Goal: Task Accomplishment & Management: Complete application form

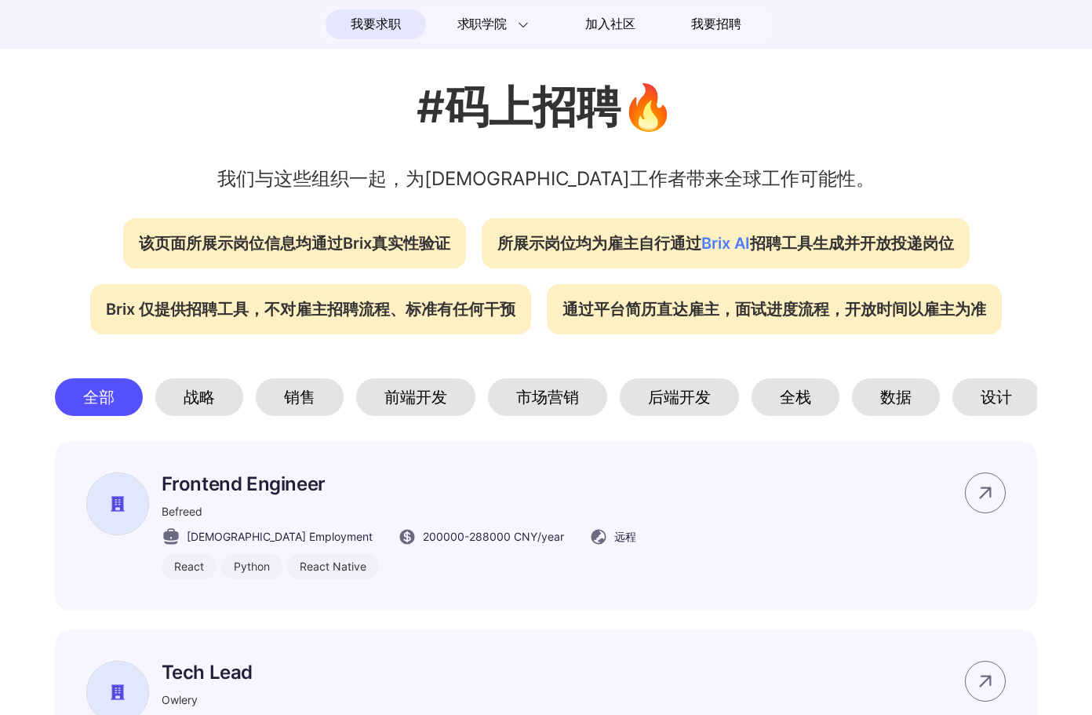
scroll to position [501, 0]
click at [898, 393] on div "数据" at bounding box center [896, 396] width 88 height 38
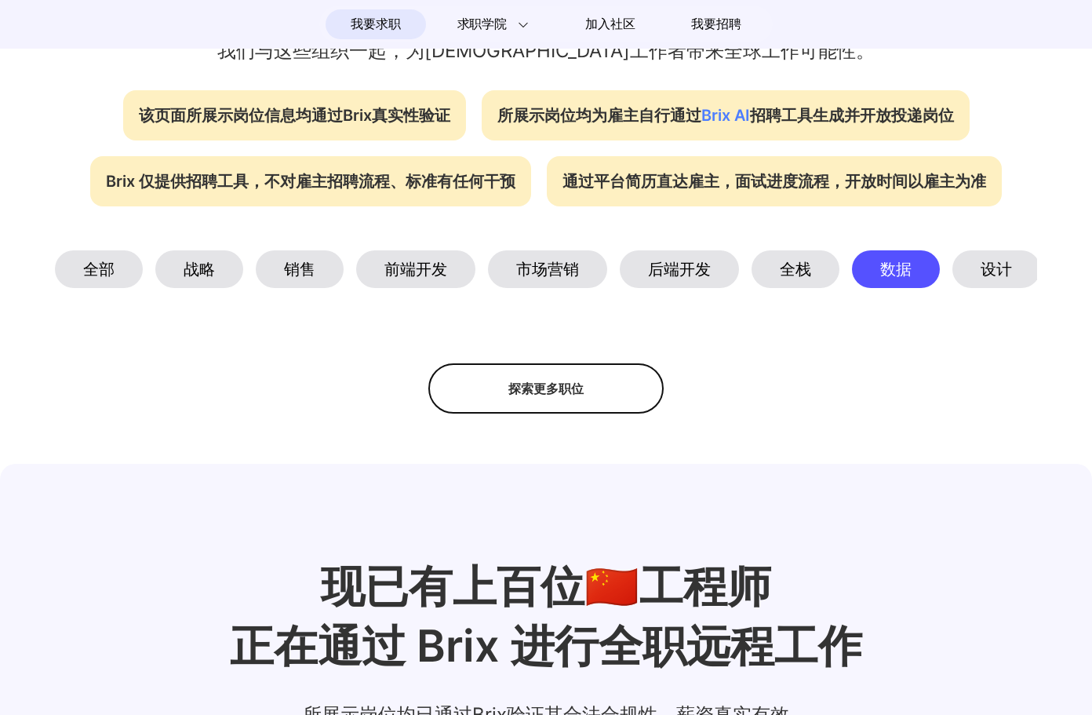
scroll to position [674, 0]
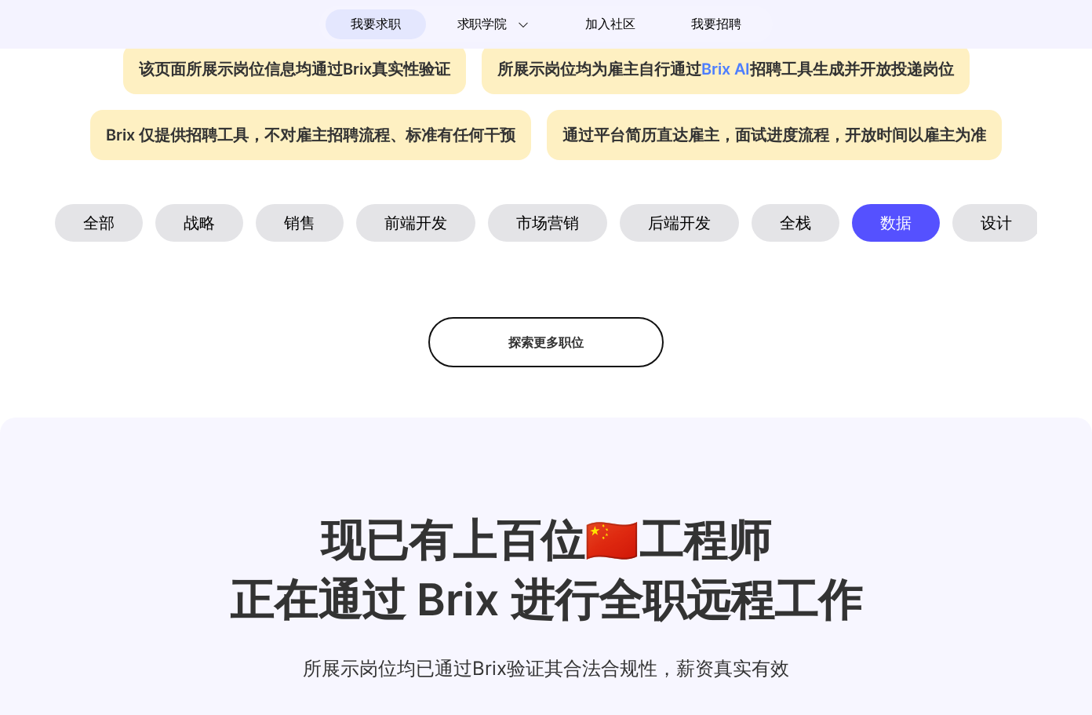
click at [563, 359] on div "探索更多职位" at bounding box center [545, 342] width 235 height 50
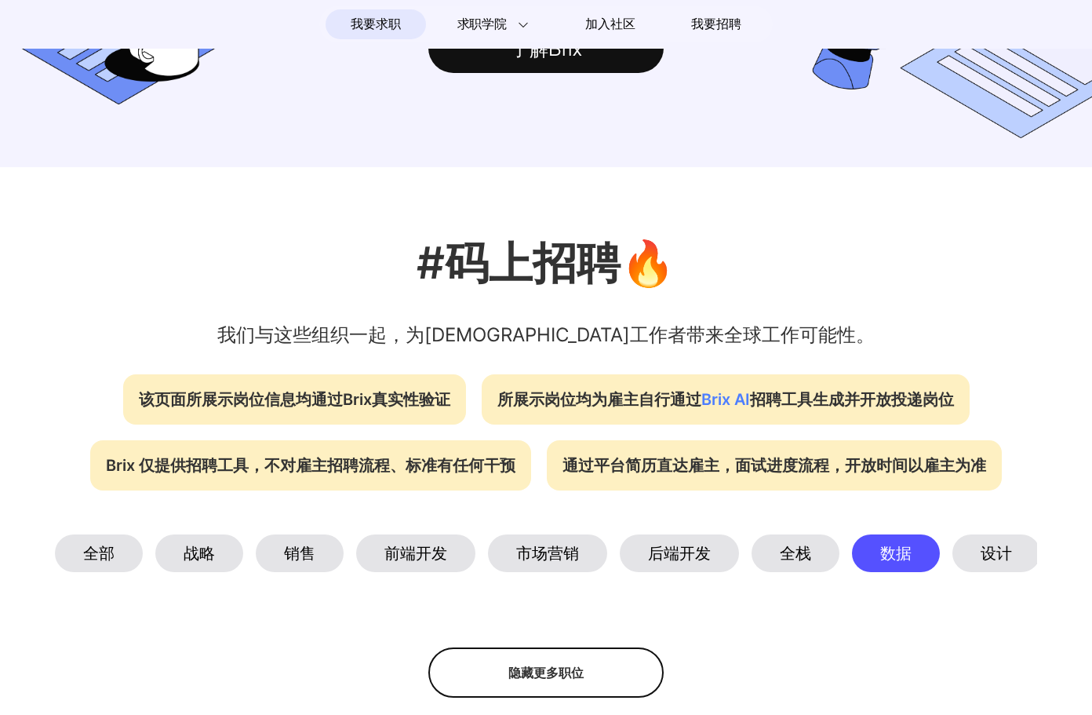
scroll to position [516, 0]
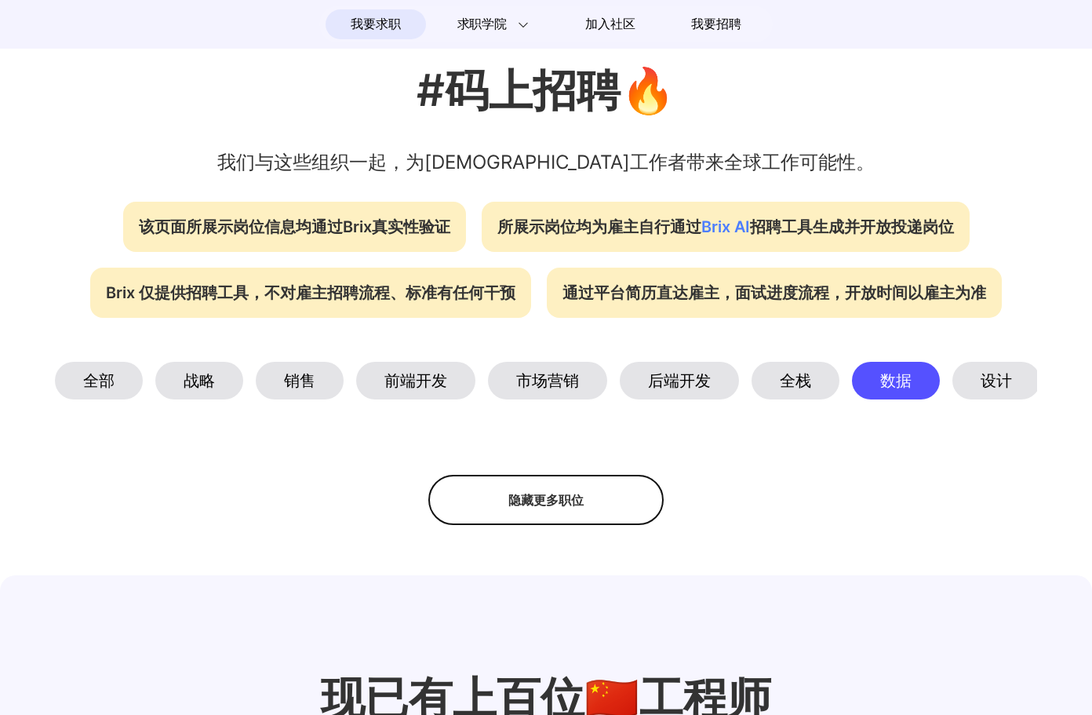
click at [100, 398] on div "全部" at bounding box center [99, 381] width 88 height 38
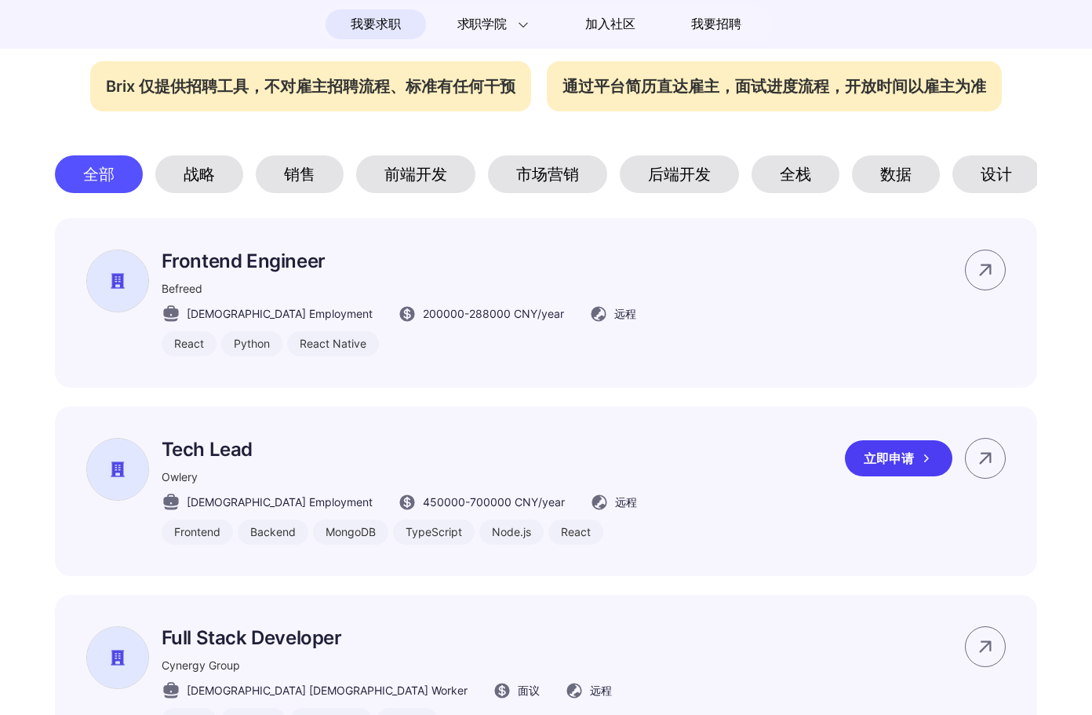
scroll to position [728, 0]
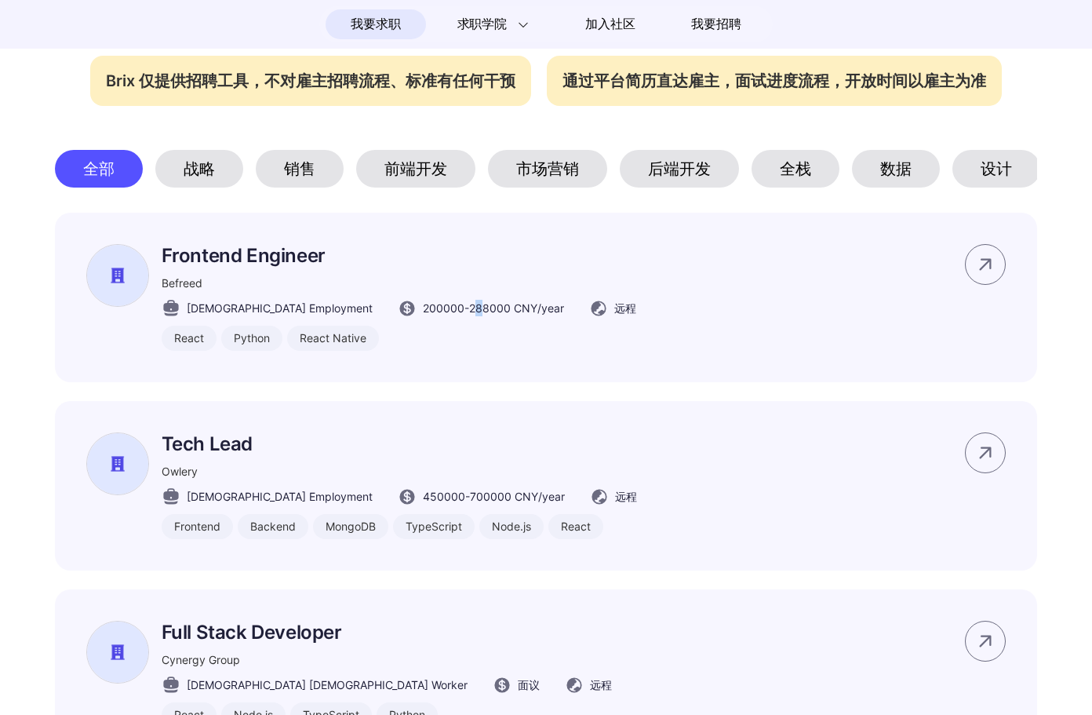
drag, startPoint x: 415, startPoint y: 312, endPoint x: 406, endPoint y: 312, distance: 8.6
click at [423, 312] on span "200000 - 288000 CNY /year" at bounding box center [493, 308] width 141 height 16
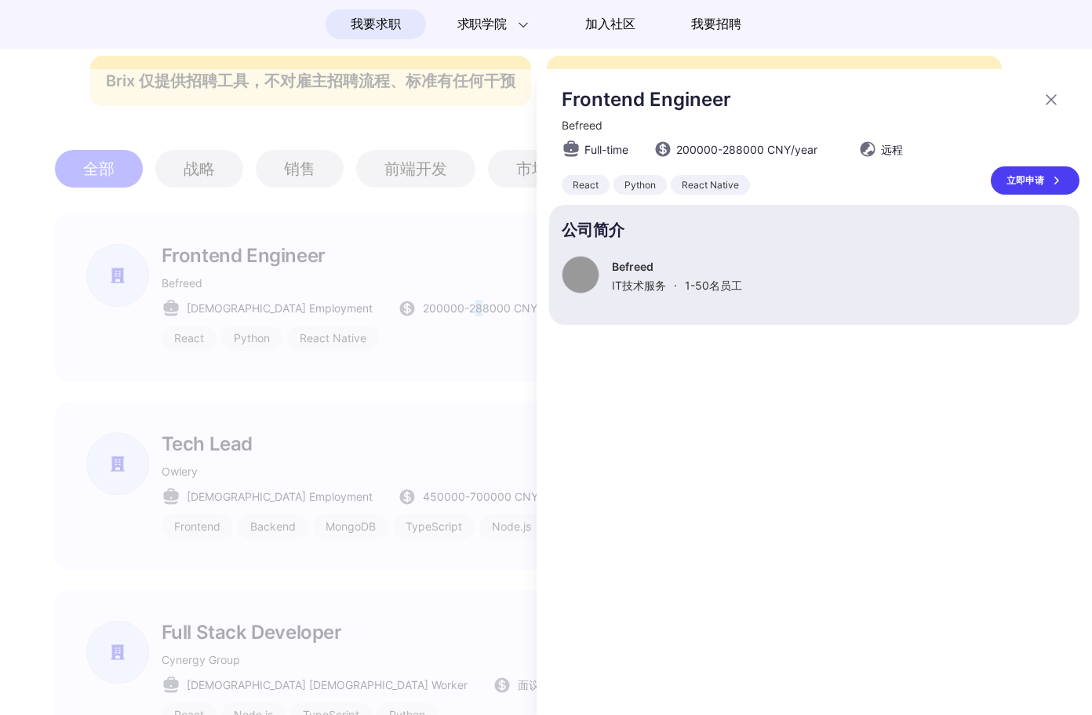
scroll to position [0, 0]
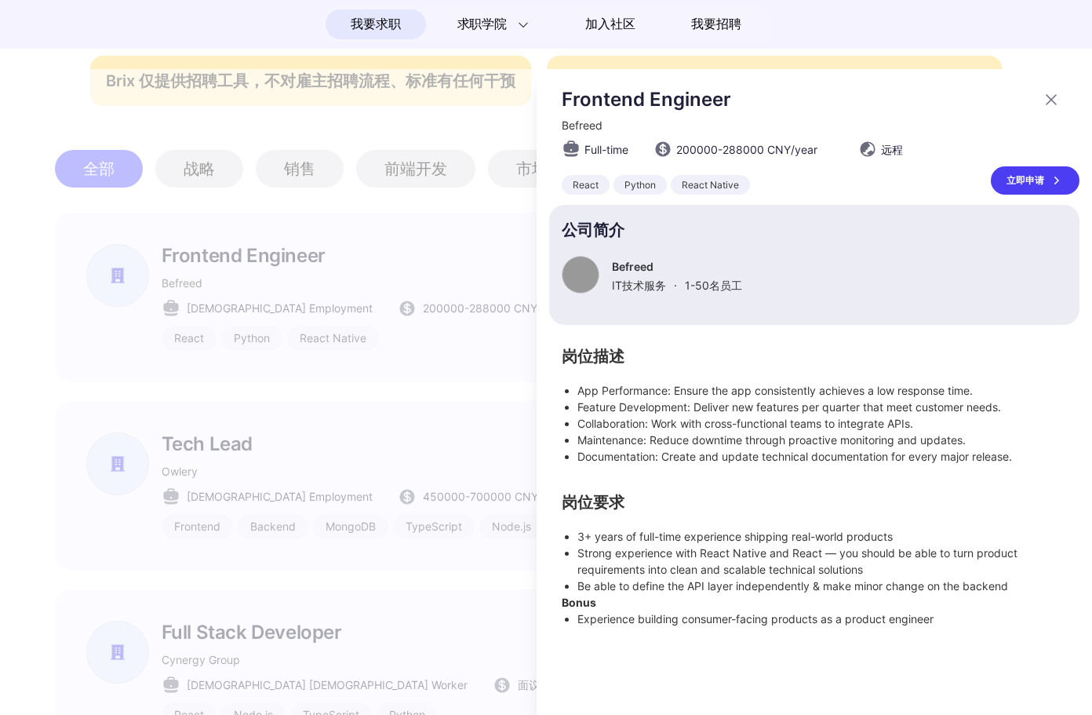
click at [1054, 99] on icon at bounding box center [1051, 99] width 19 height 19
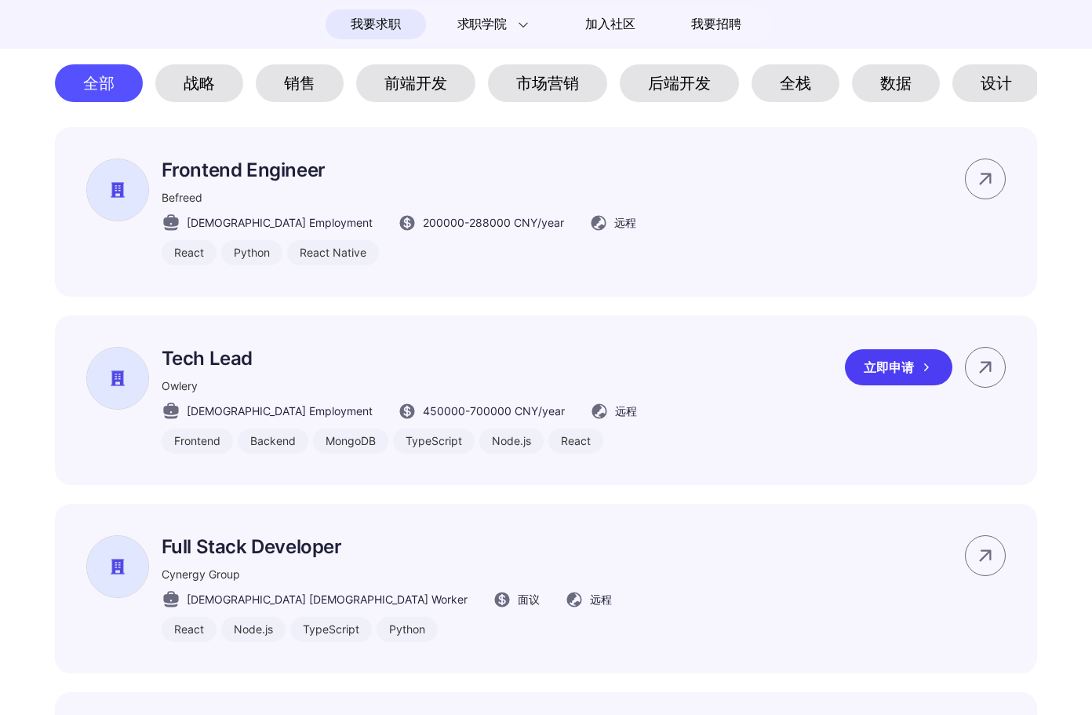
scroll to position [850, 0]
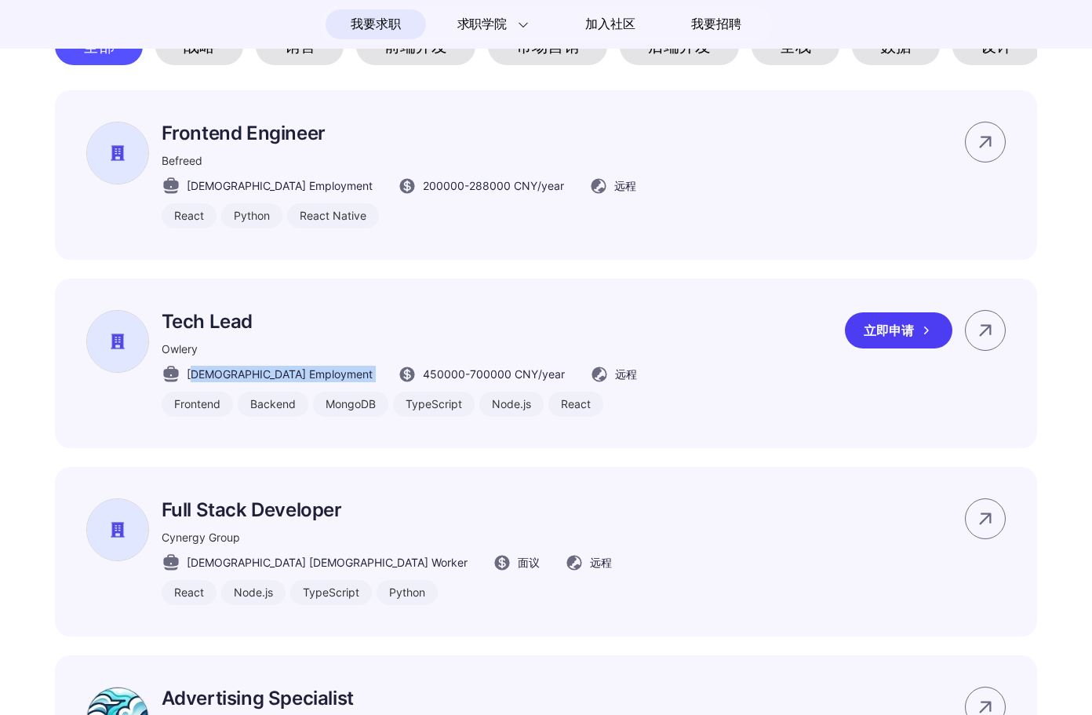
drag, startPoint x: 194, startPoint y: 379, endPoint x: 501, endPoint y: 367, distance: 307.0
click at [501, 367] on div "Tech Lead Owlery Full-time Employment 450000 - 700000 CNY /year 远程 Frontend Bac…" at bounding box center [399, 363] width 475 height 107
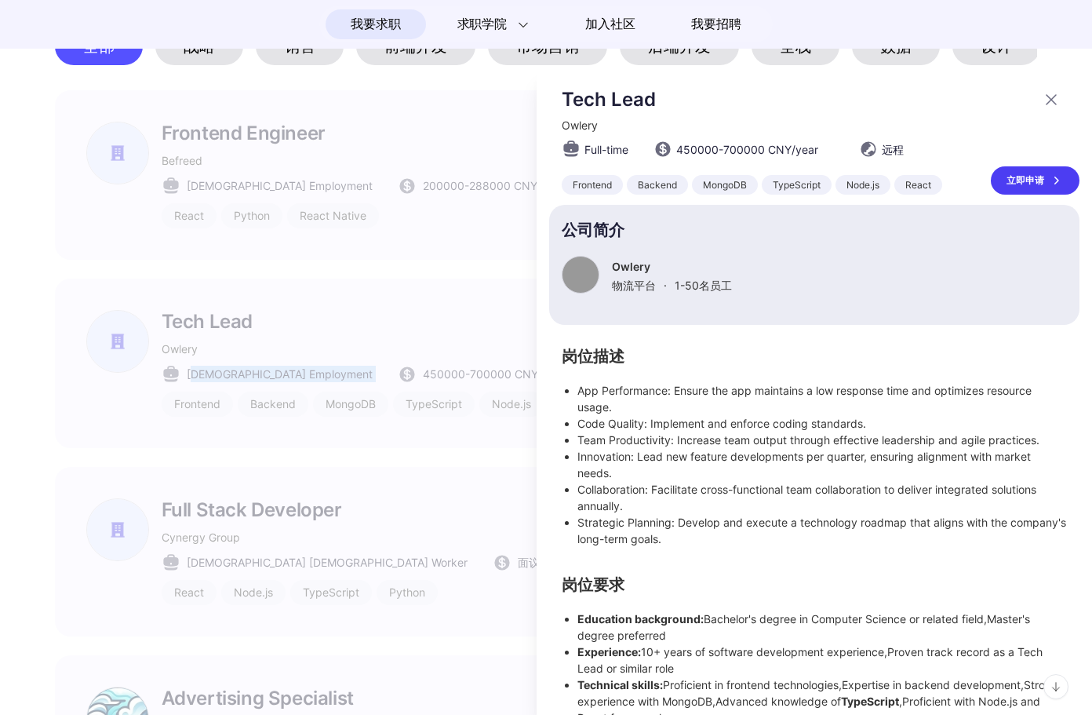
click at [501, 367] on div at bounding box center [546, 392] width 1092 height 646
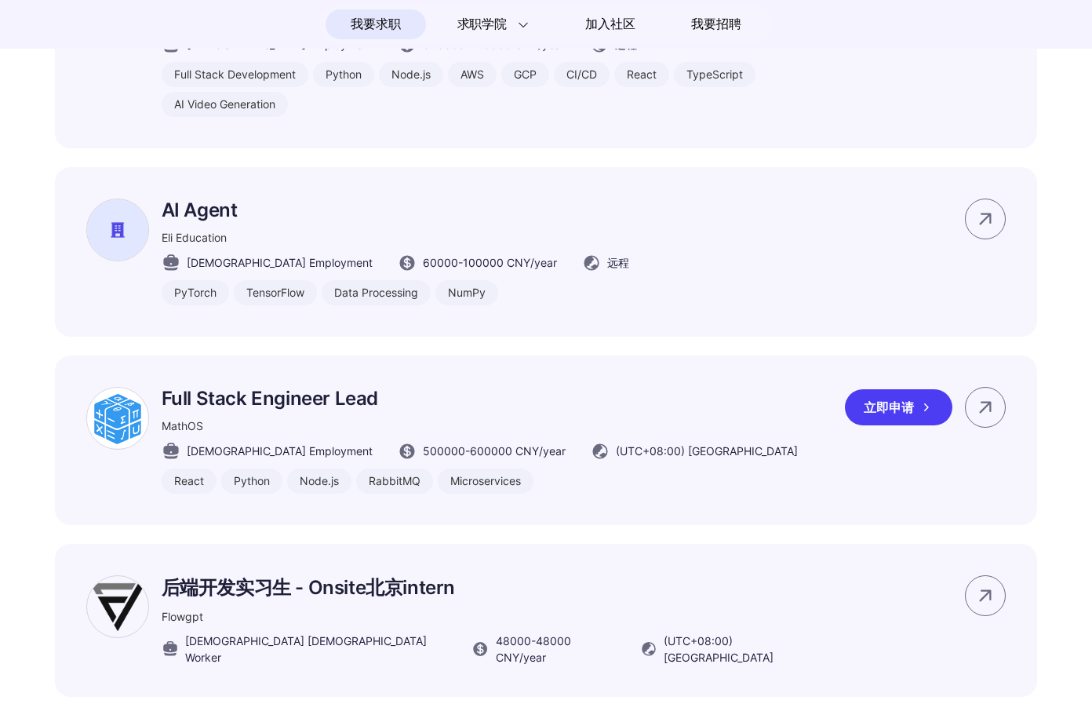
scroll to position [4360, 0]
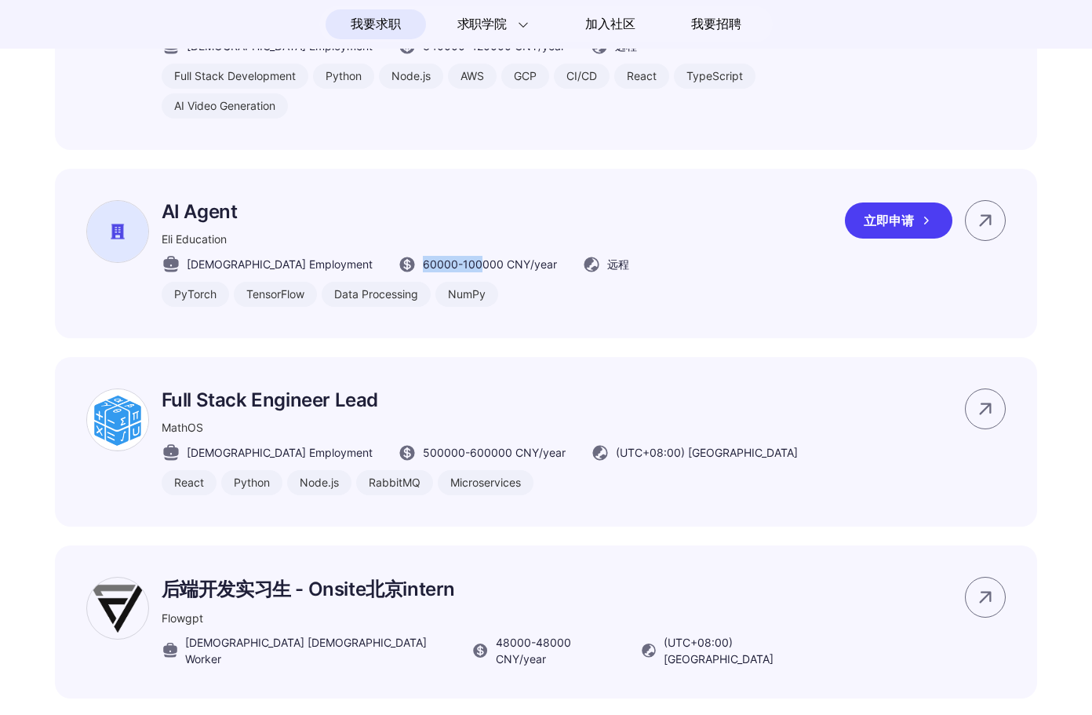
drag, startPoint x: 415, startPoint y: 244, endPoint x: 349, endPoint y: 242, distance: 65.9
click at [398, 255] on div "60000 - 100000 CNY /year" at bounding box center [477, 264] width 159 height 19
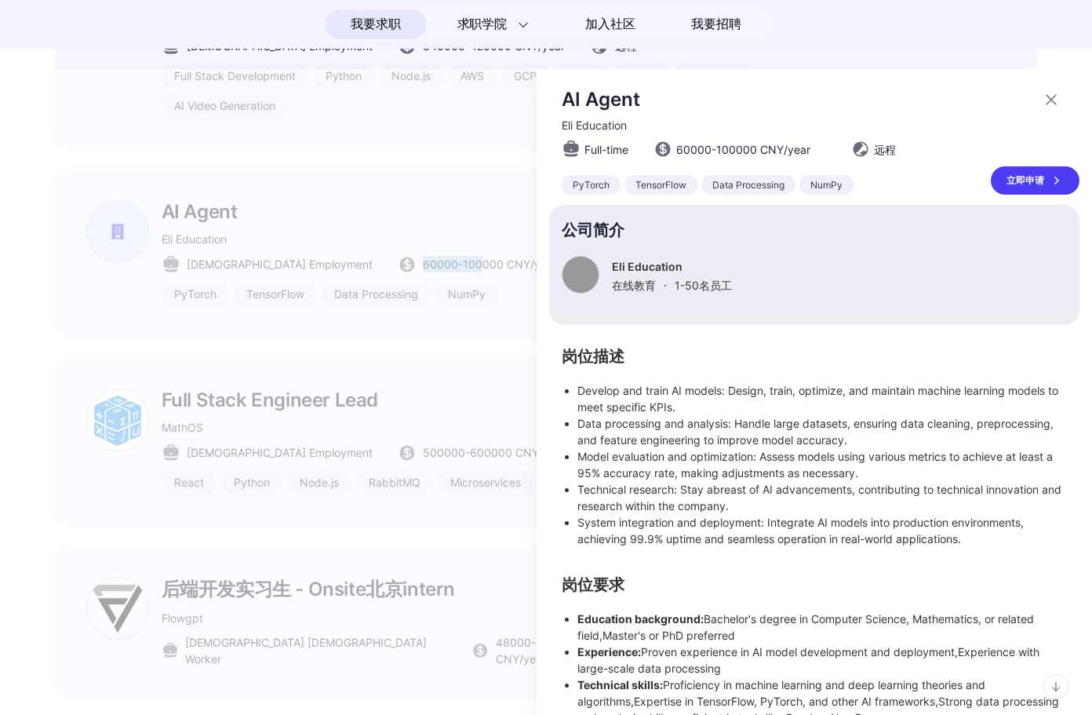
click at [410, 209] on div at bounding box center [546, 392] width 1092 height 646
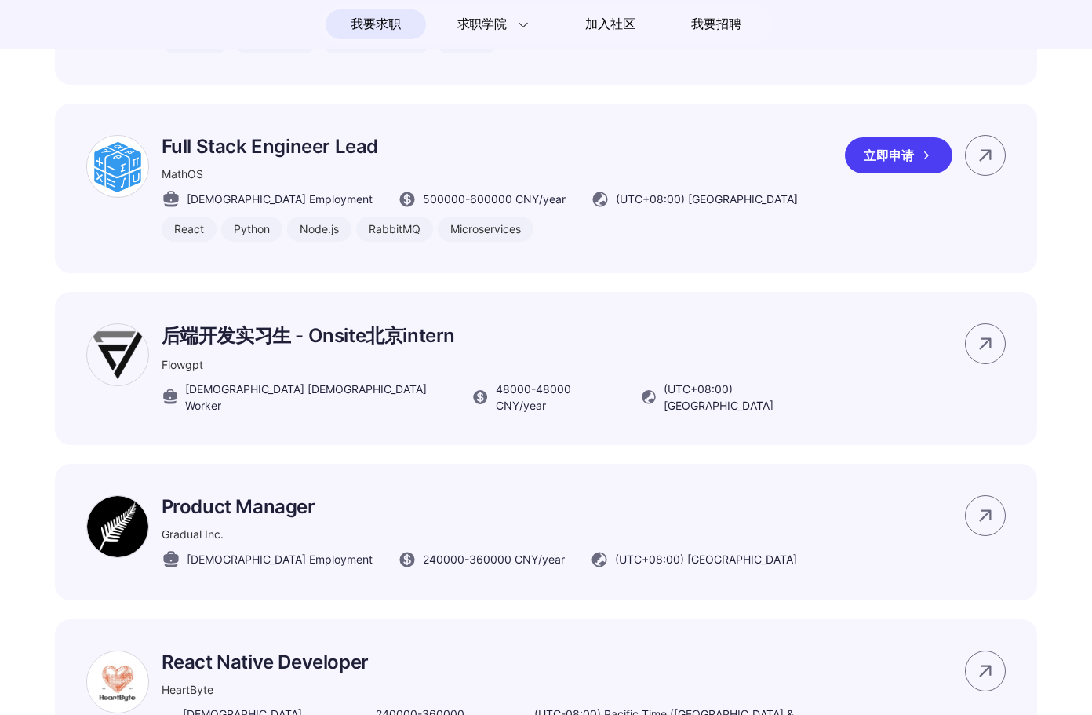
scroll to position [4616, 0]
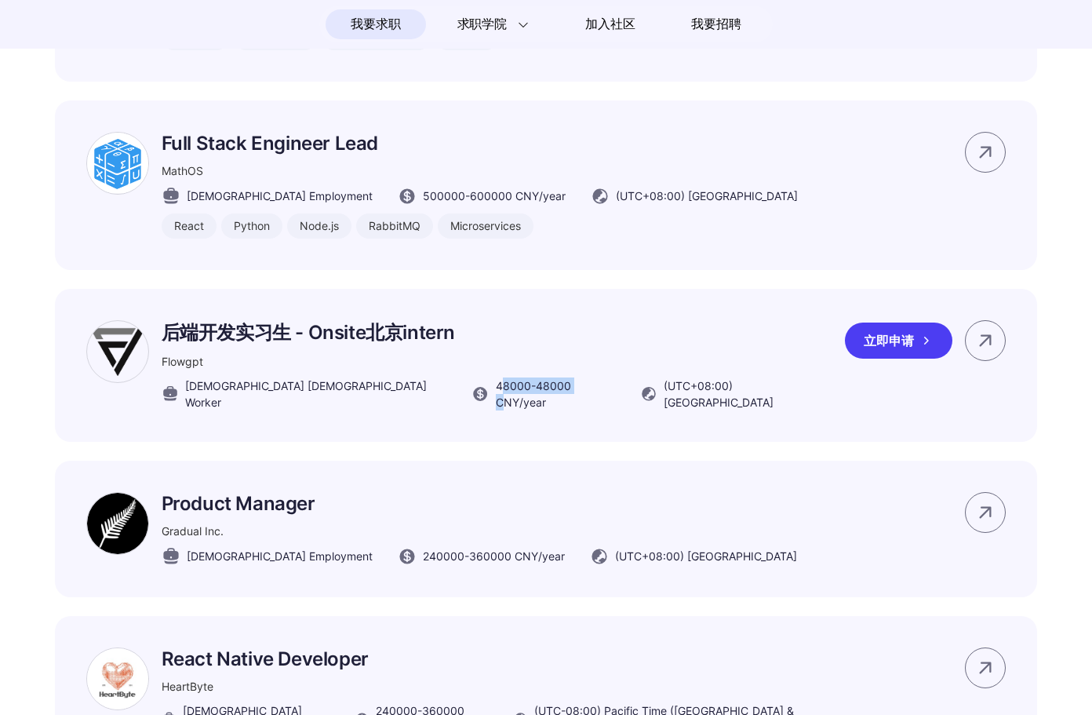
drag, startPoint x: 376, startPoint y: 366, endPoint x: 460, endPoint y: 366, distance: 83.9
click at [496, 377] on span "48000 - 48000 CNY /year" at bounding box center [556, 393] width 120 height 33
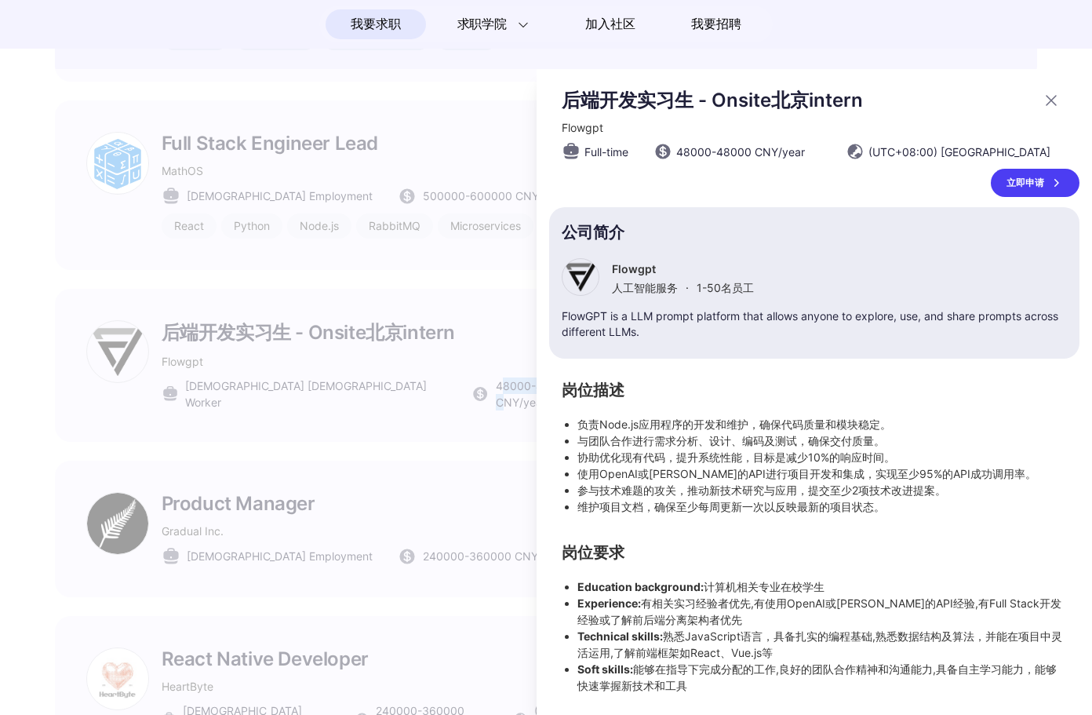
click at [460, 366] on div at bounding box center [546, 392] width 1092 height 646
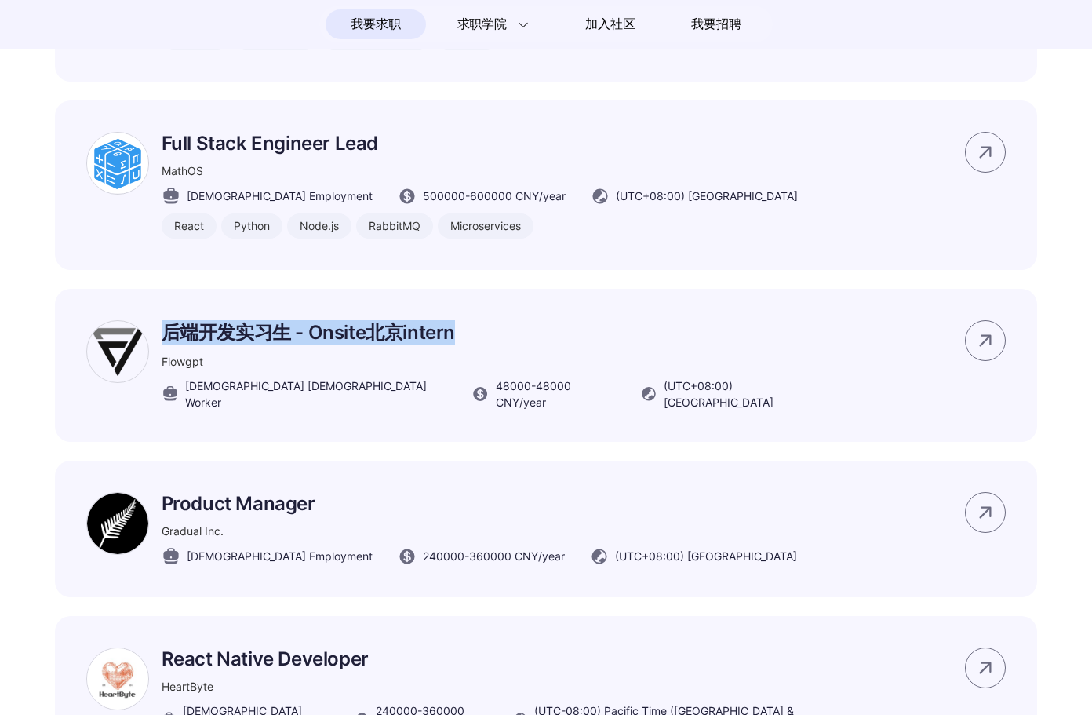
drag, startPoint x: 162, startPoint y: 310, endPoint x: 482, endPoint y: 311, distance: 320.1
click at [482, 320] on p "后端开发实习生 - Onsite北京intern" at bounding box center [498, 332] width 672 height 25
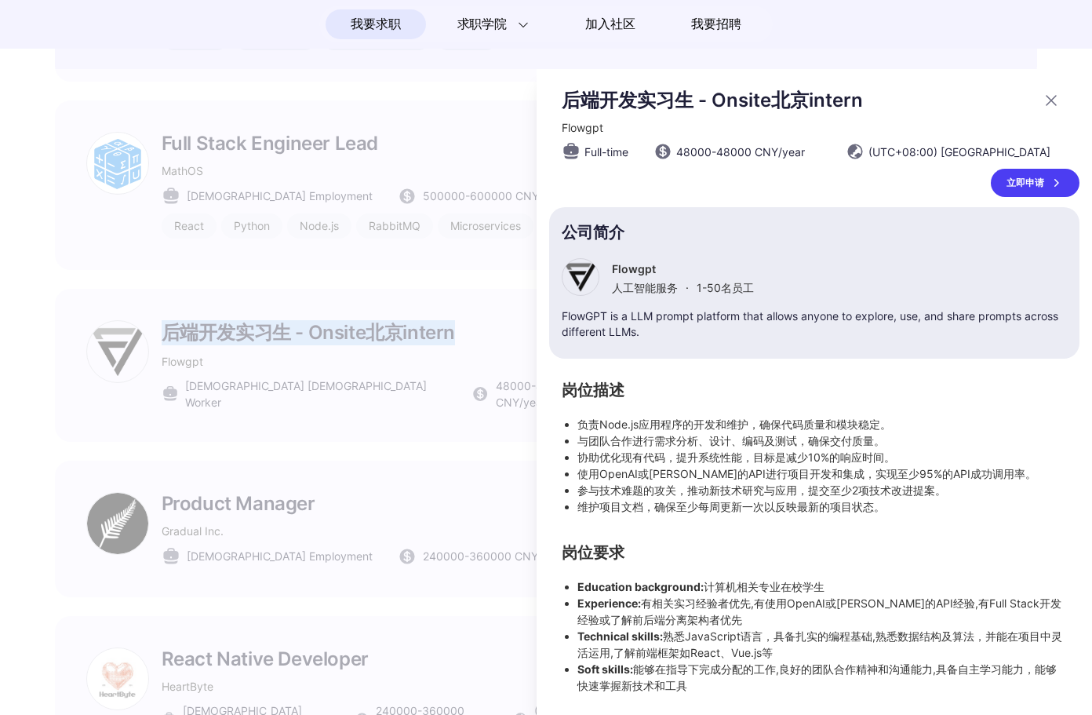
scroll to position [0, 0]
click at [482, 311] on div at bounding box center [546, 392] width 1092 height 646
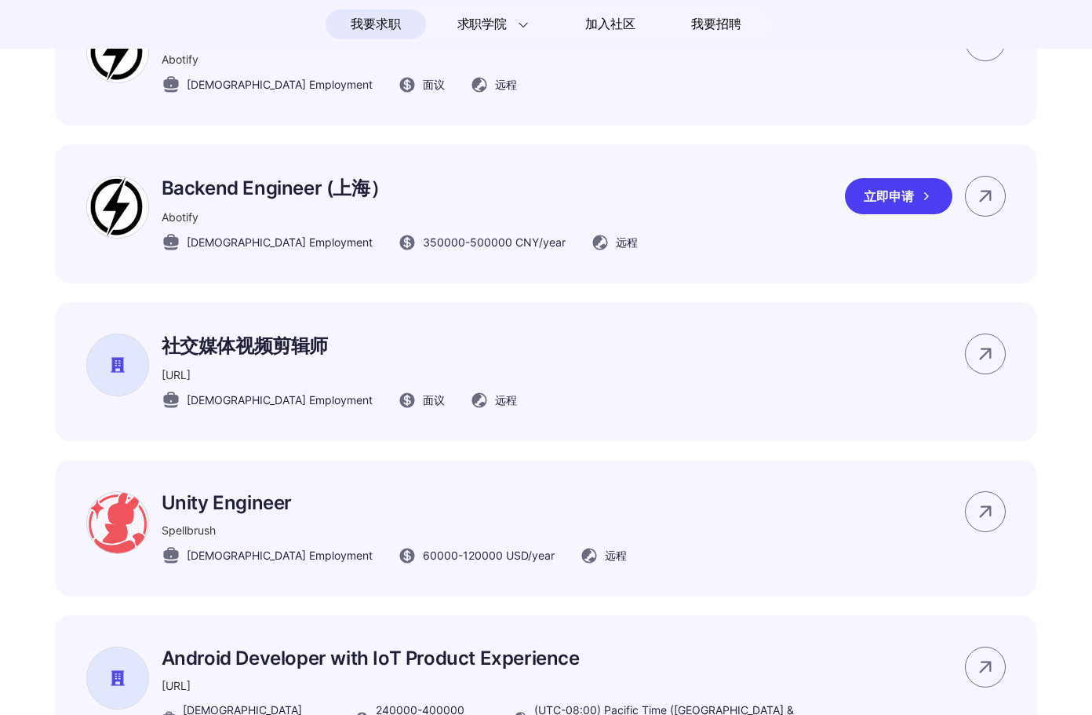
scroll to position [3120, 0]
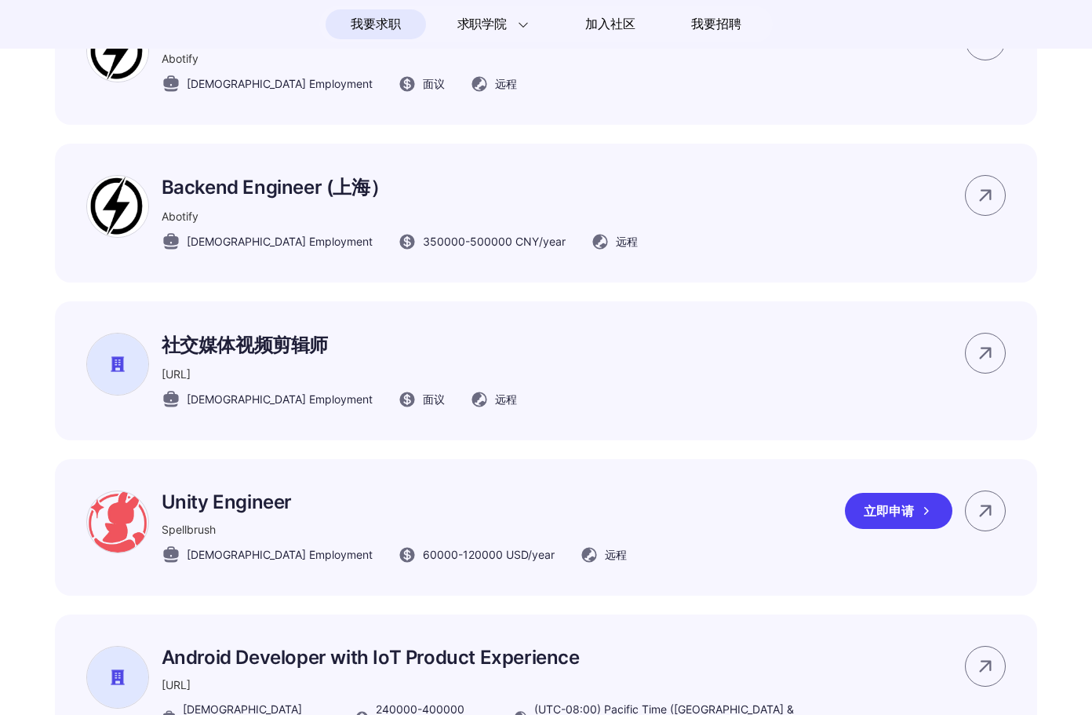
click at [898, 504] on div "立即申请" at bounding box center [898, 511] width 107 height 36
